Goal: Download file/media

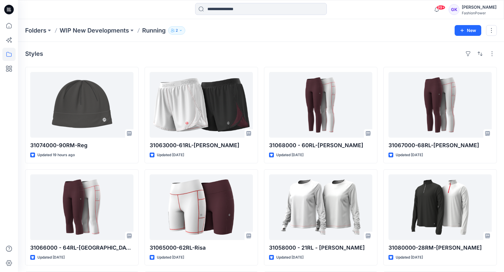
scroll to position [306, 0]
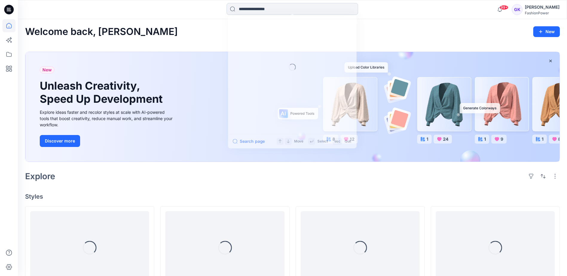
click at [272, 11] on input at bounding box center [293, 9] width 132 height 12
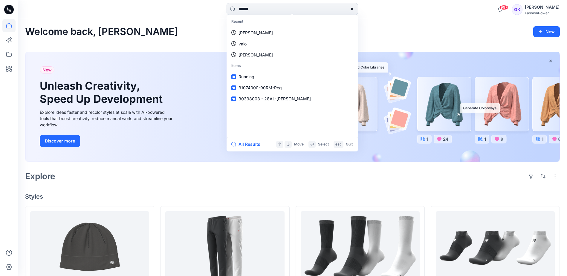
type input "*******"
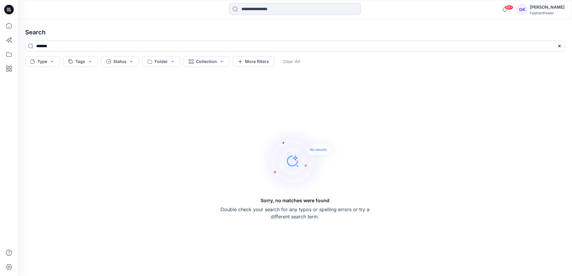
click at [276, 8] on input at bounding box center [295, 9] width 132 height 12
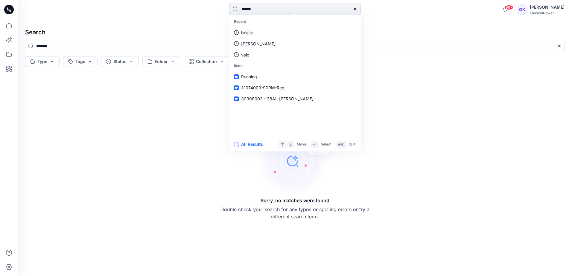
type input "*******"
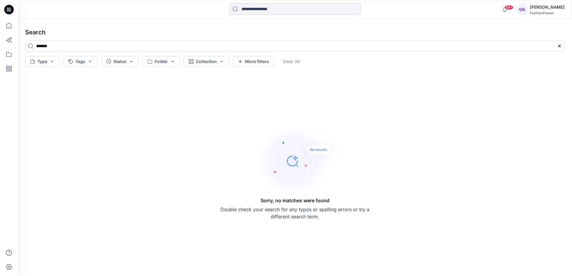
click at [276, 8] on input at bounding box center [295, 9] width 132 height 12
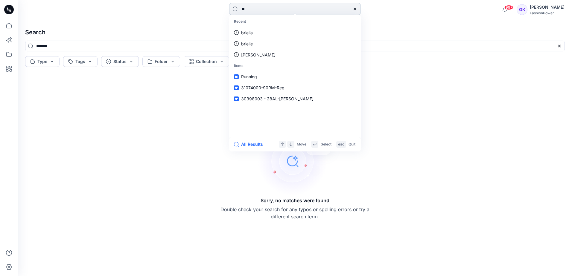
type input "***"
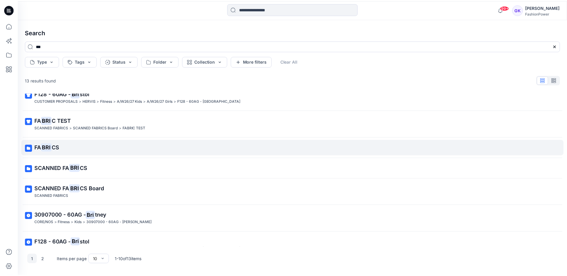
scroll to position [101, 0]
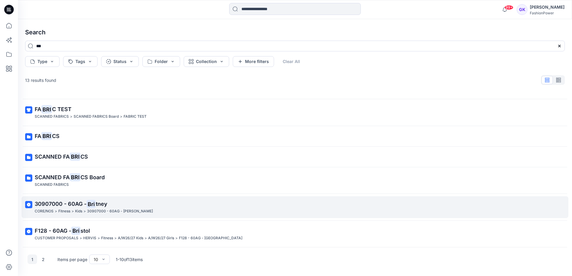
click at [97, 204] on span "tney" at bounding box center [102, 204] width 12 height 6
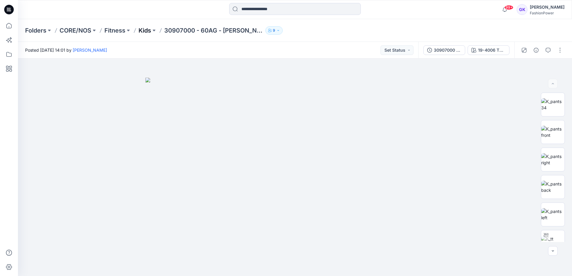
click at [150, 30] on p "Kids" at bounding box center [144, 30] width 13 height 8
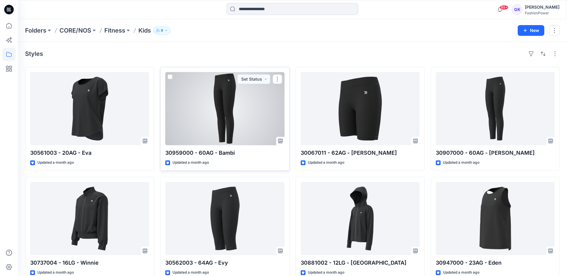
click at [220, 95] on div at bounding box center [224, 108] width 119 height 73
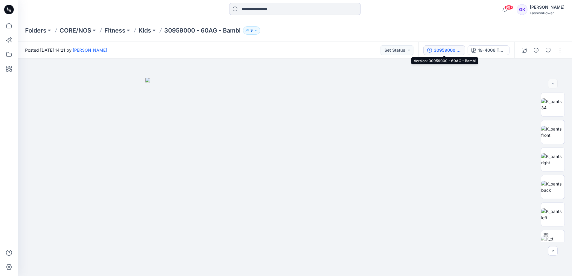
click at [430, 50] on icon "button" at bounding box center [429, 50] width 5 height 5
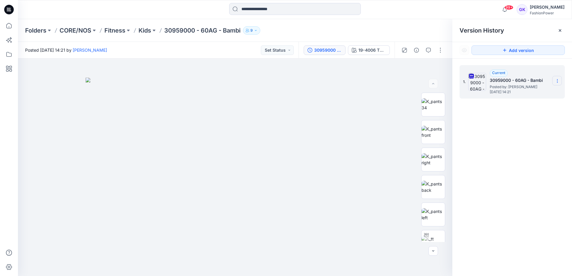
click at [556, 79] on icon at bounding box center [557, 81] width 5 height 5
click at [532, 93] on span "Download Source BW File" at bounding box center [527, 92] width 50 height 7
click at [146, 32] on p "Kids" at bounding box center [144, 30] width 13 height 8
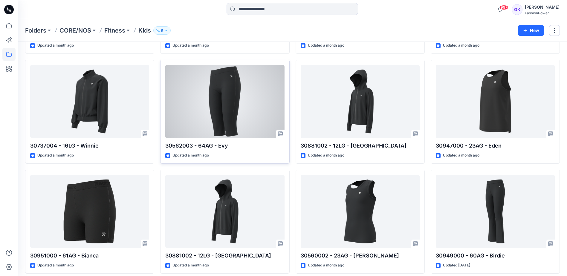
scroll to position [120, 0]
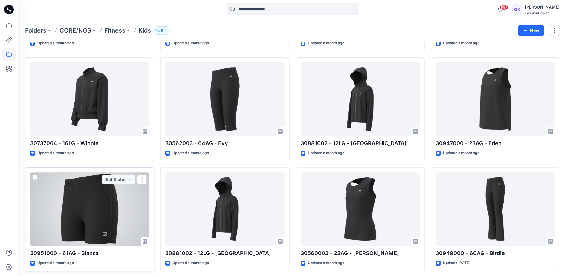
click at [111, 203] on div at bounding box center [89, 209] width 119 height 73
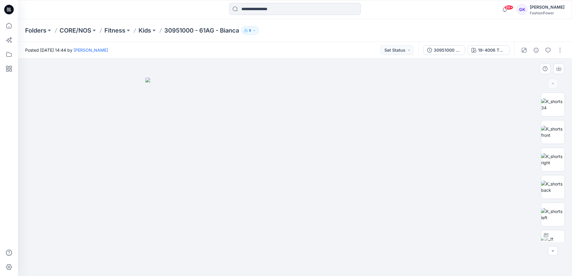
click at [342, 70] on div at bounding box center [295, 168] width 554 height 218
click at [329, 106] on img at bounding box center [294, 177] width 299 height 199
click at [449, 53] on div "30951000 - 61AG - Bianca" at bounding box center [448, 50] width 28 height 7
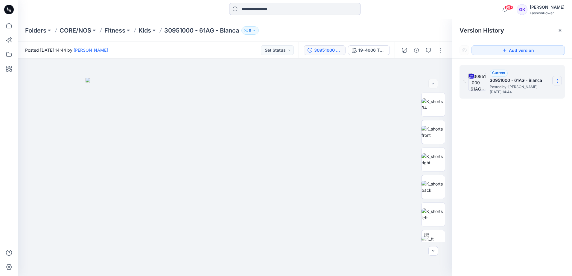
click at [560, 80] on section at bounding box center [557, 81] width 10 height 10
click at [527, 93] on span "Download Source BW File" at bounding box center [527, 92] width 50 height 7
click at [256, 9] on input at bounding box center [295, 9] width 132 height 12
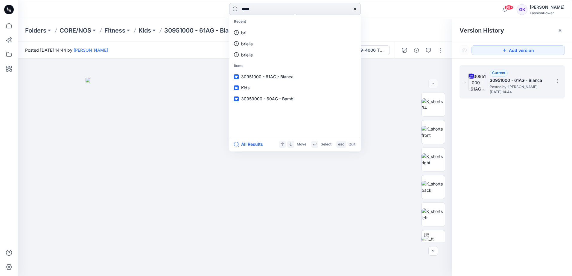
type input "******"
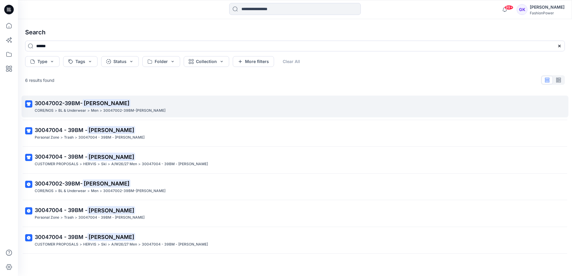
click at [67, 102] on span "30047002-39BM-" at bounding box center [59, 103] width 48 height 6
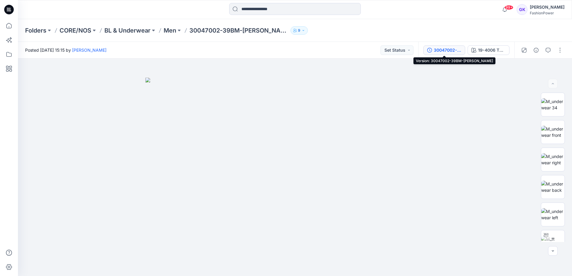
click at [454, 52] on div "30047002-39BM-Travis" at bounding box center [448, 50] width 28 height 7
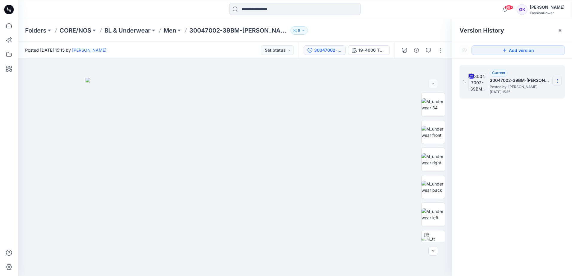
click at [555, 78] on section at bounding box center [557, 81] width 10 height 10
click at [529, 92] on span "Download Source BW File" at bounding box center [527, 92] width 50 height 7
click at [267, 12] on input at bounding box center [295, 9] width 132 height 12
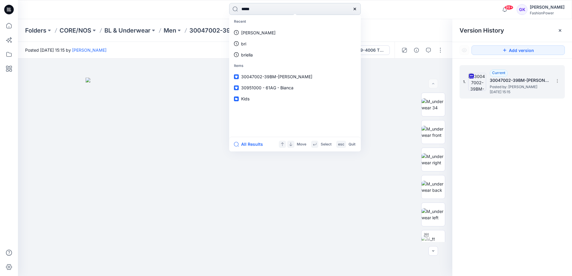
type input "******"
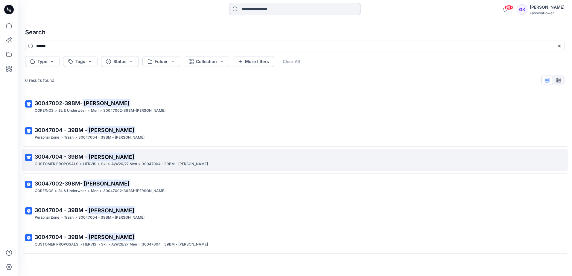
click at [66, 155] on span "30047004 - 39BM -" at bounding box center [61, 157] width 53 height 6
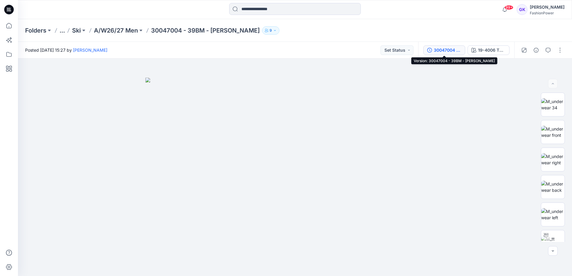
click at [451, 49] on div "30047004 - 39BM - Travis" at bounding box center [448, 50] width 28 height 7
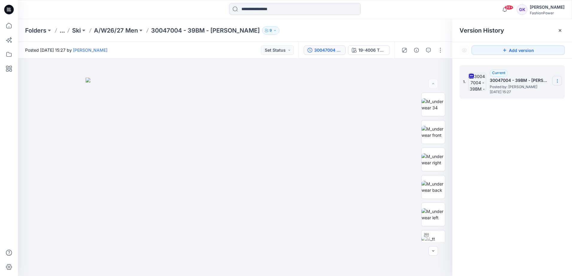
click at [556, 80] on icon at bounding box center [557, 81] width 5 height 5
click at [545, 90] on span "Download Source BW File" at bounding box center [527, 92] width 50 height 7
